Goal: Information Seeking & Learning: Learn about a topic

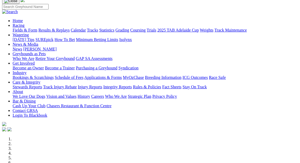
scroll to position [111, 0]
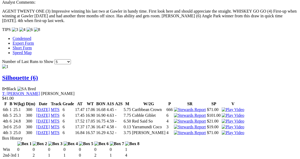
scroll to position [504, 0]
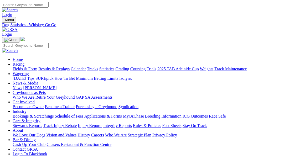
click at [40, 119] on link "Care & Integrity" at bounding box center [27, 121] width 28 height 4
click at [27, 109] on link "Industry" at bounding box center [20, 111] width 14 height 4
click at [40, 119] on link "Care & Integrity" at bounding box center [27, 121] width 28 height 4
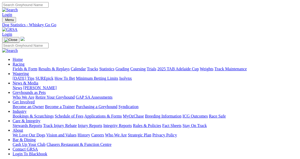
click at [40, 119] on link "Care & Integrity" at bounding box center [27, 121] width 28 height 4
click at [23, 124] on link "Stewards Reports" at bounding box center [27, 126] width 29 height 4
